Goal: Task Accomplishment & Management: Complete application form

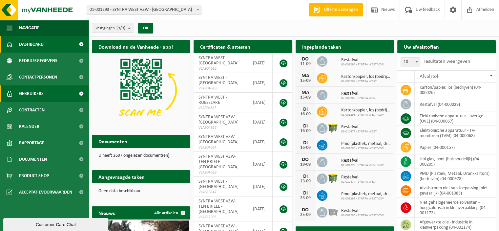
click at [39, 96] on span "Gebruikers" at bounding box center [31, 93] width 25 height 16
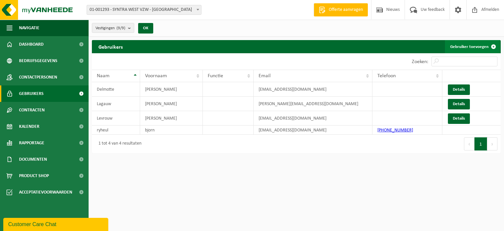
click at [459, 43] on link "Gebruiker toevoegen" at bounding box center [472, 46] width 55 height 13
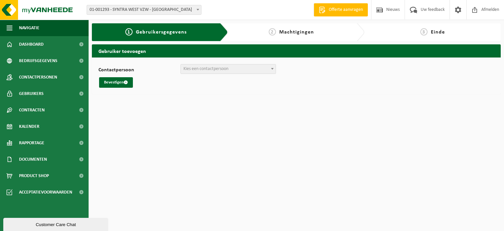
click at [229, 64] on span "Kies een contactpersoon" at bounding box center [229, 69] width 96 height 10
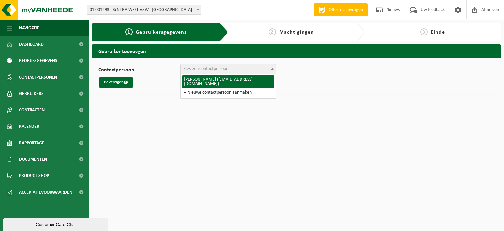
click at [224, 68] on span "Kies een contactpersoon" at bounding box center [206, 68] width 45 height 5
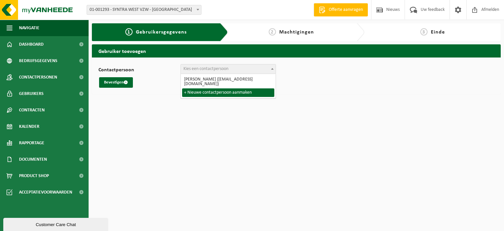
select select "0"
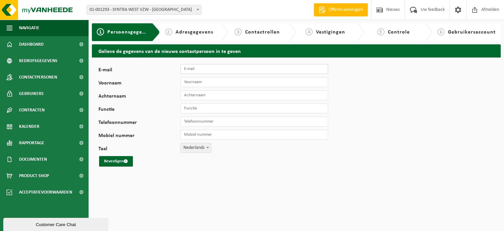
click at [218, 66] on input "E-mail" at bounding box center [255, 69] width 148 height 10
type input "marc.calleeuw@syntrawest.be"
click at [204, 77] on input "Voornaam" at bounding box center [255, 82] width 148 height 10
type input "Marc7"
type input "Calleeuw"
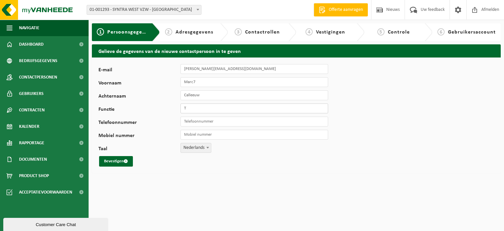
type input "Technische dienst"
click at [110, 159] on button "Bevestigen" at bounding box center [116, 161] width 34 height 11
